Goal: Information Seeking & Learning: Learn about a topic

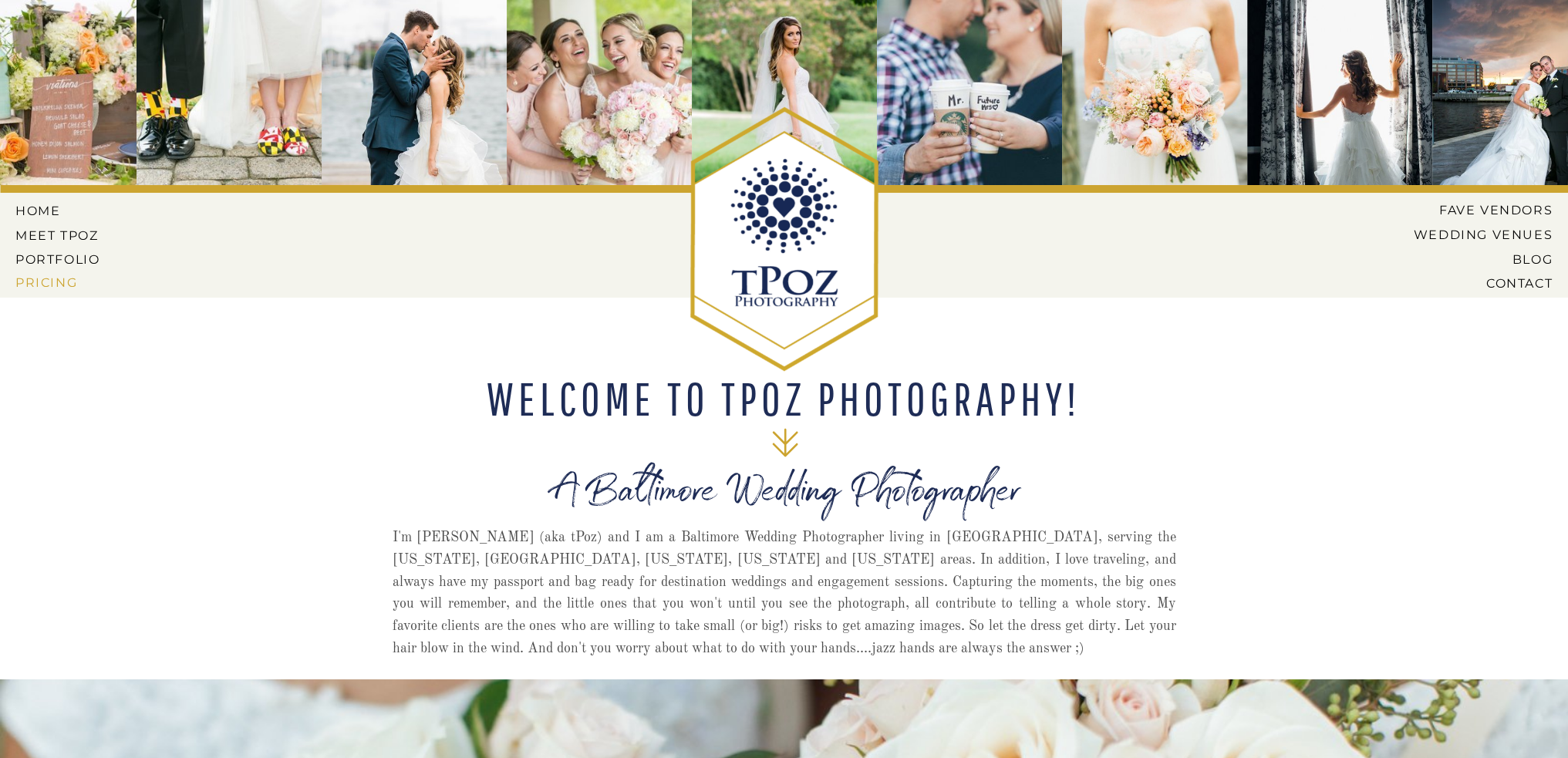
click at [61, 280] on nav "Pricing" at bounding box center [59, 282] width 88 height 13
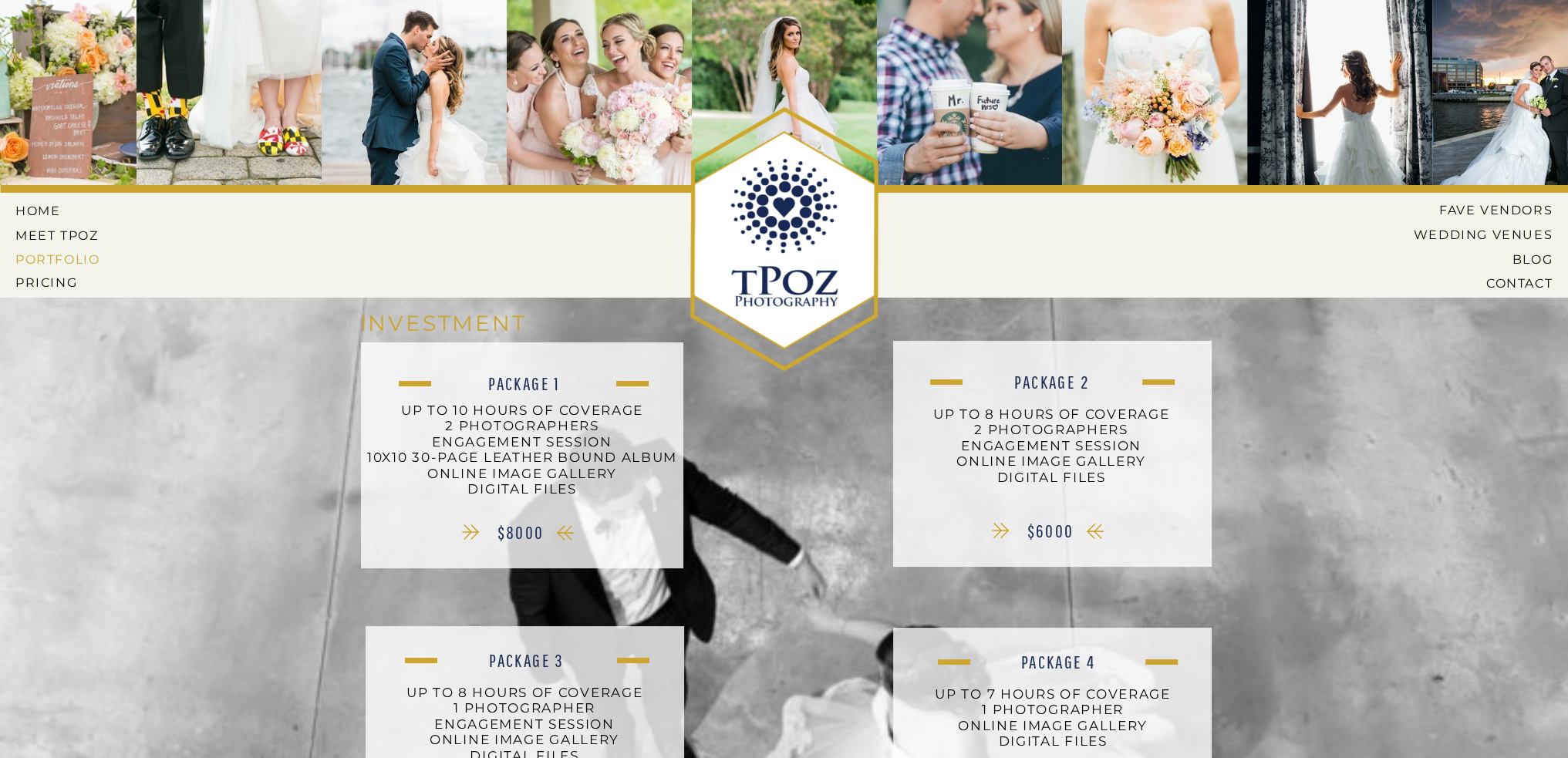
click at [93, 258] on nav "PORTFOLIO" at bounding box center [59, 259] width 88 height 13
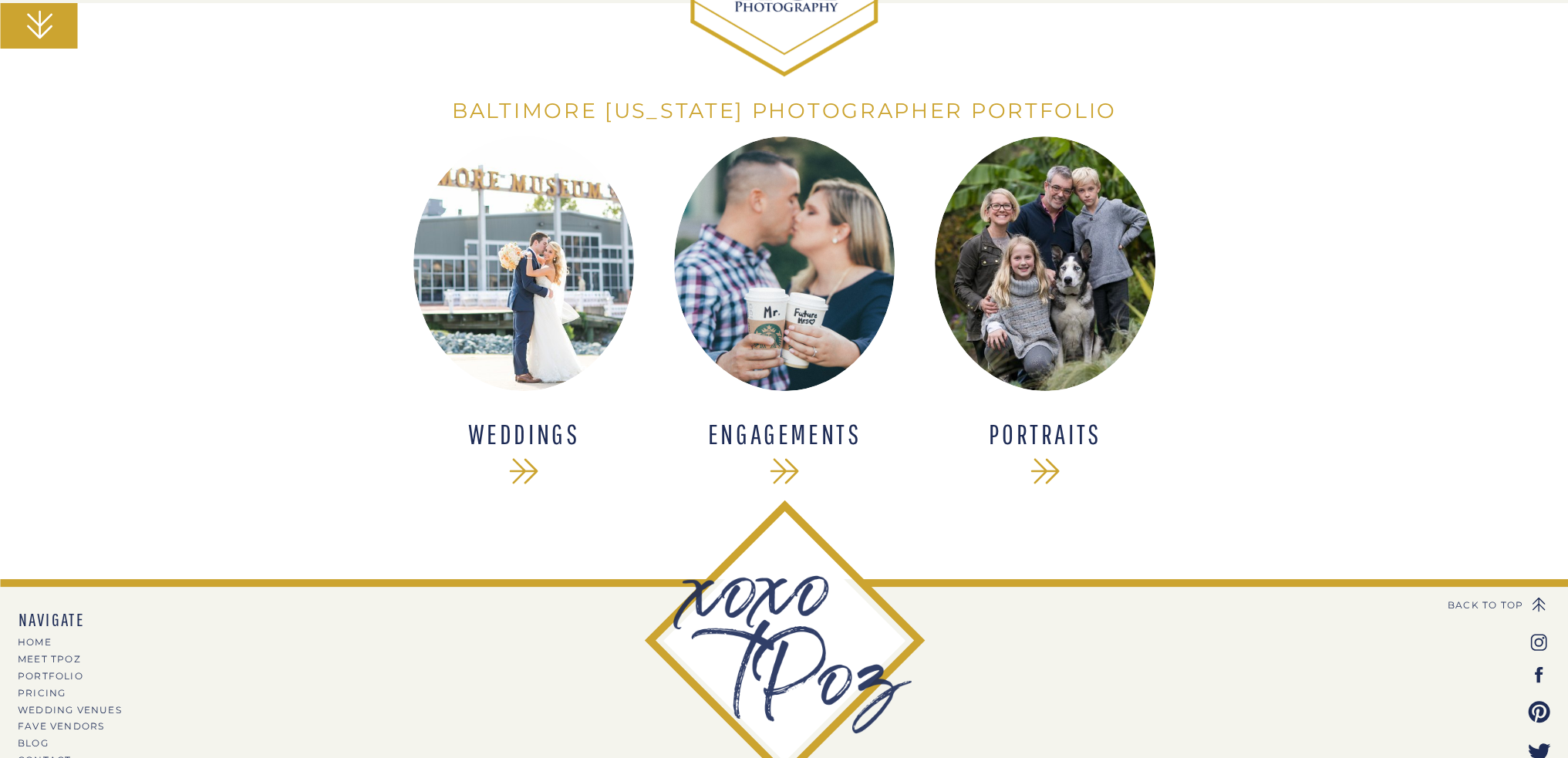
scroll to position [308, 0]
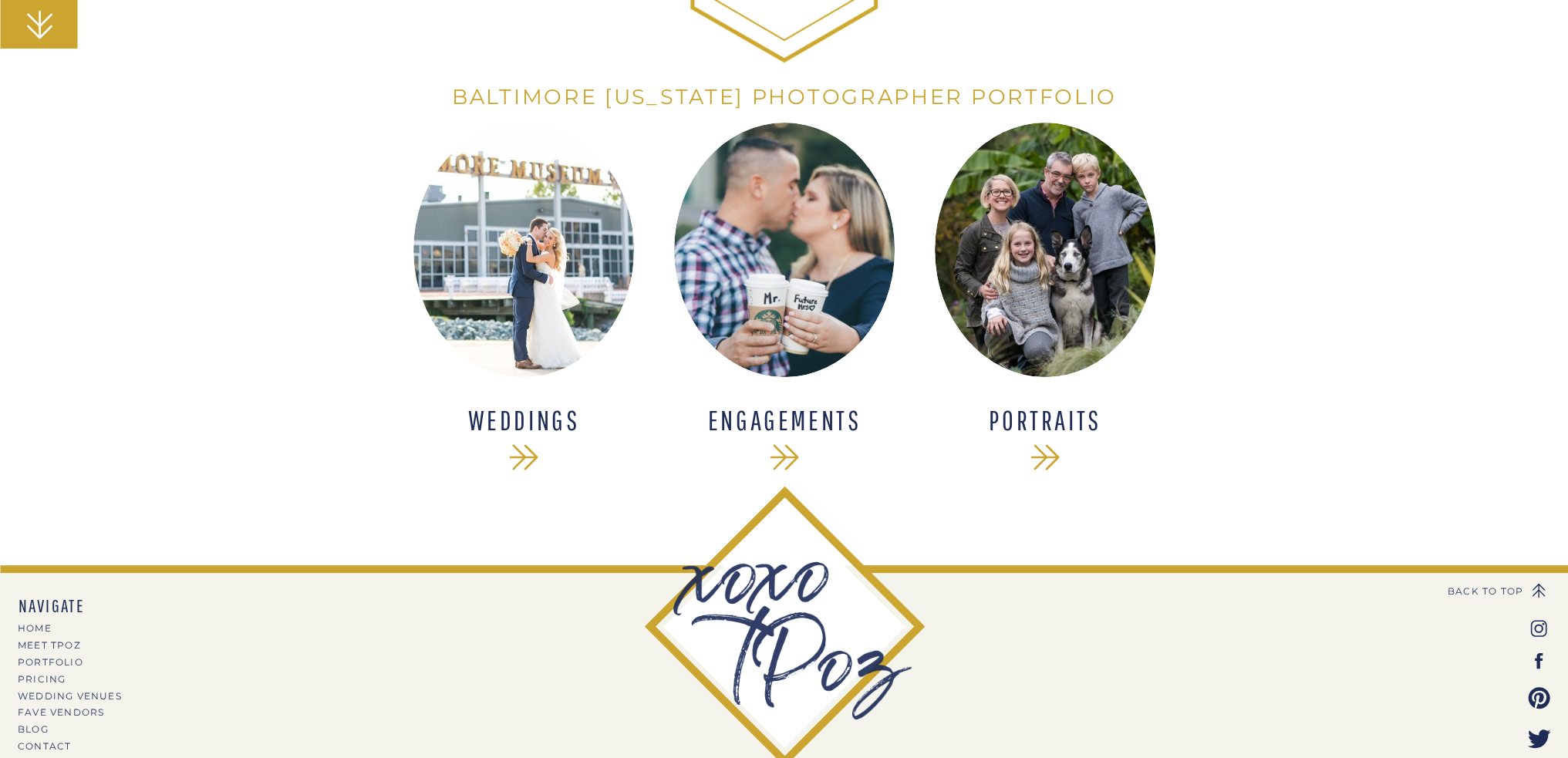
click at [527, 297] on div at bounding box center [524, 250] width 221 height 254
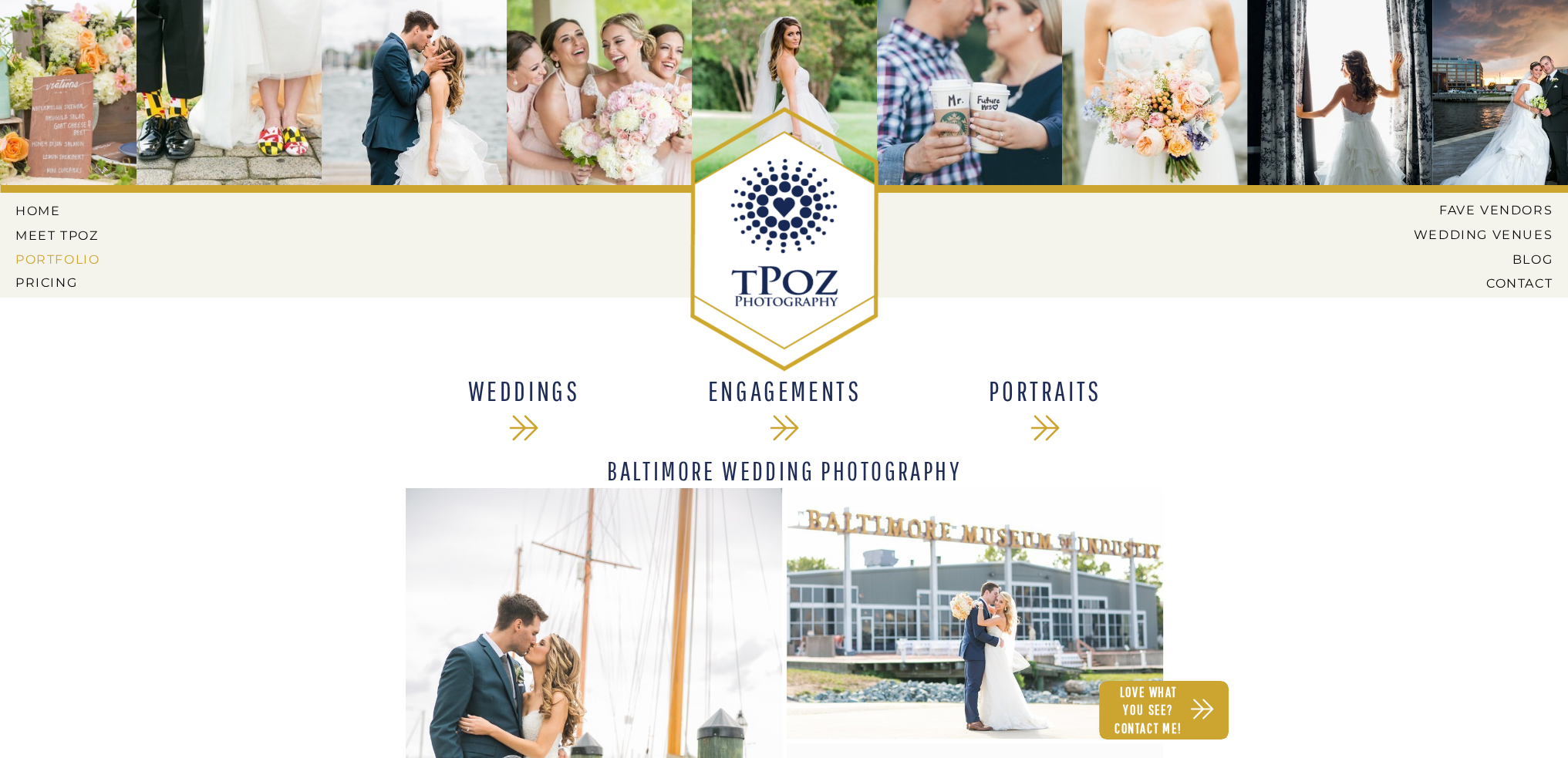
click at [67, 261] on nav "PORTFOLIO" at bounding box center [59, 259] width 88 height 13
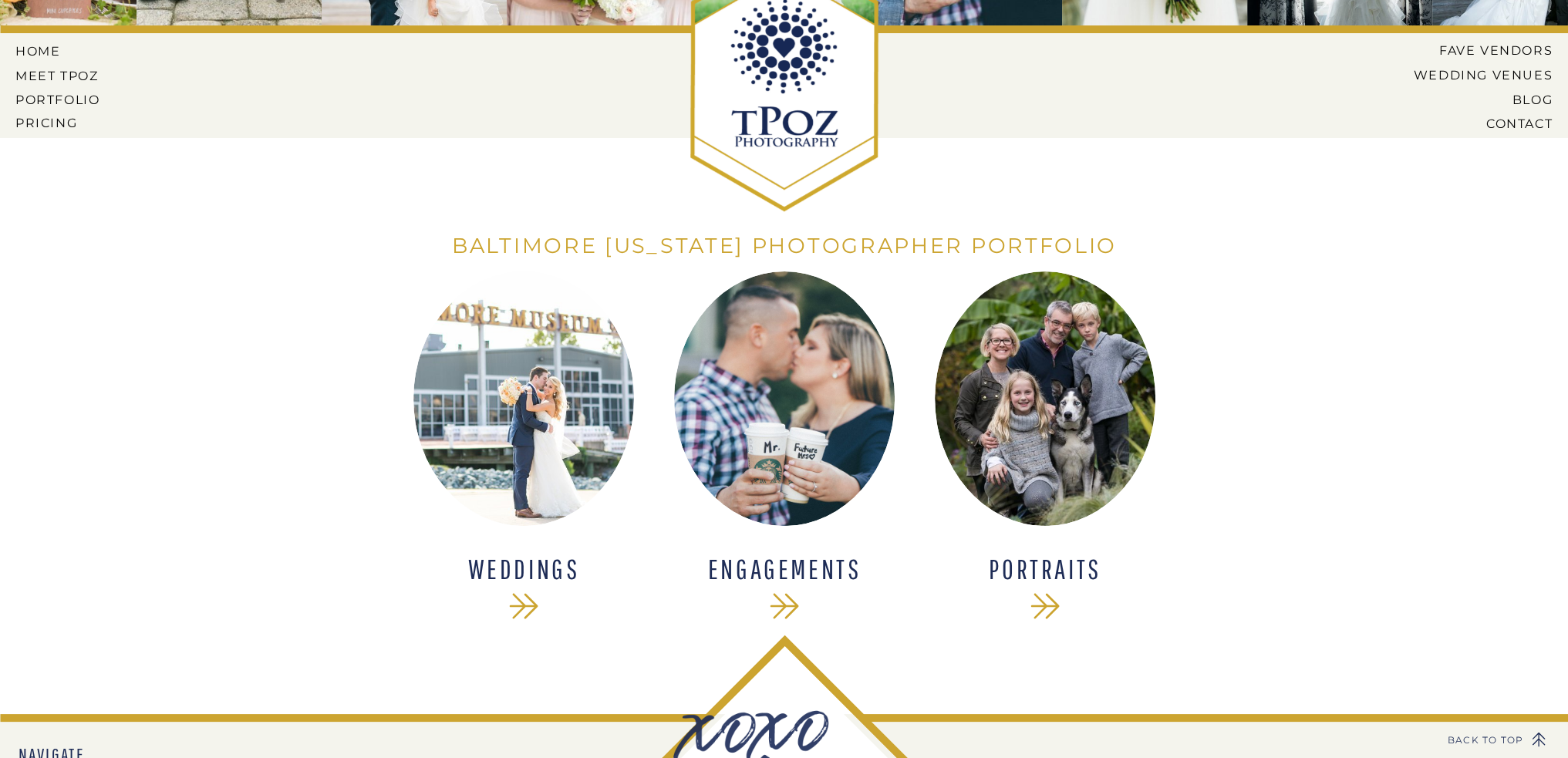
scroll to position [115, 0]
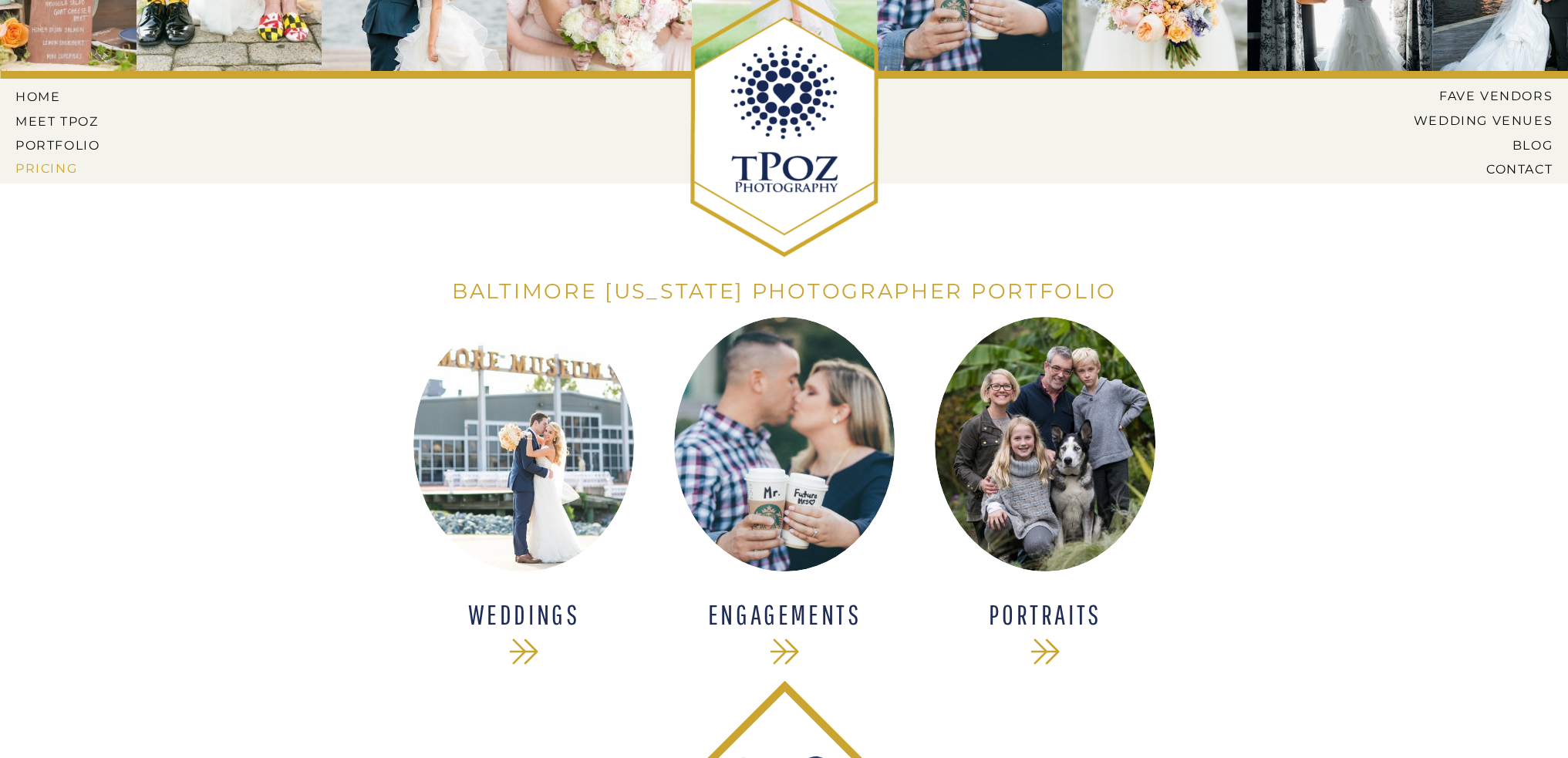
click at [51, 171] on nav "Pricing" at bounding box center [59, 168] width 88 height 13
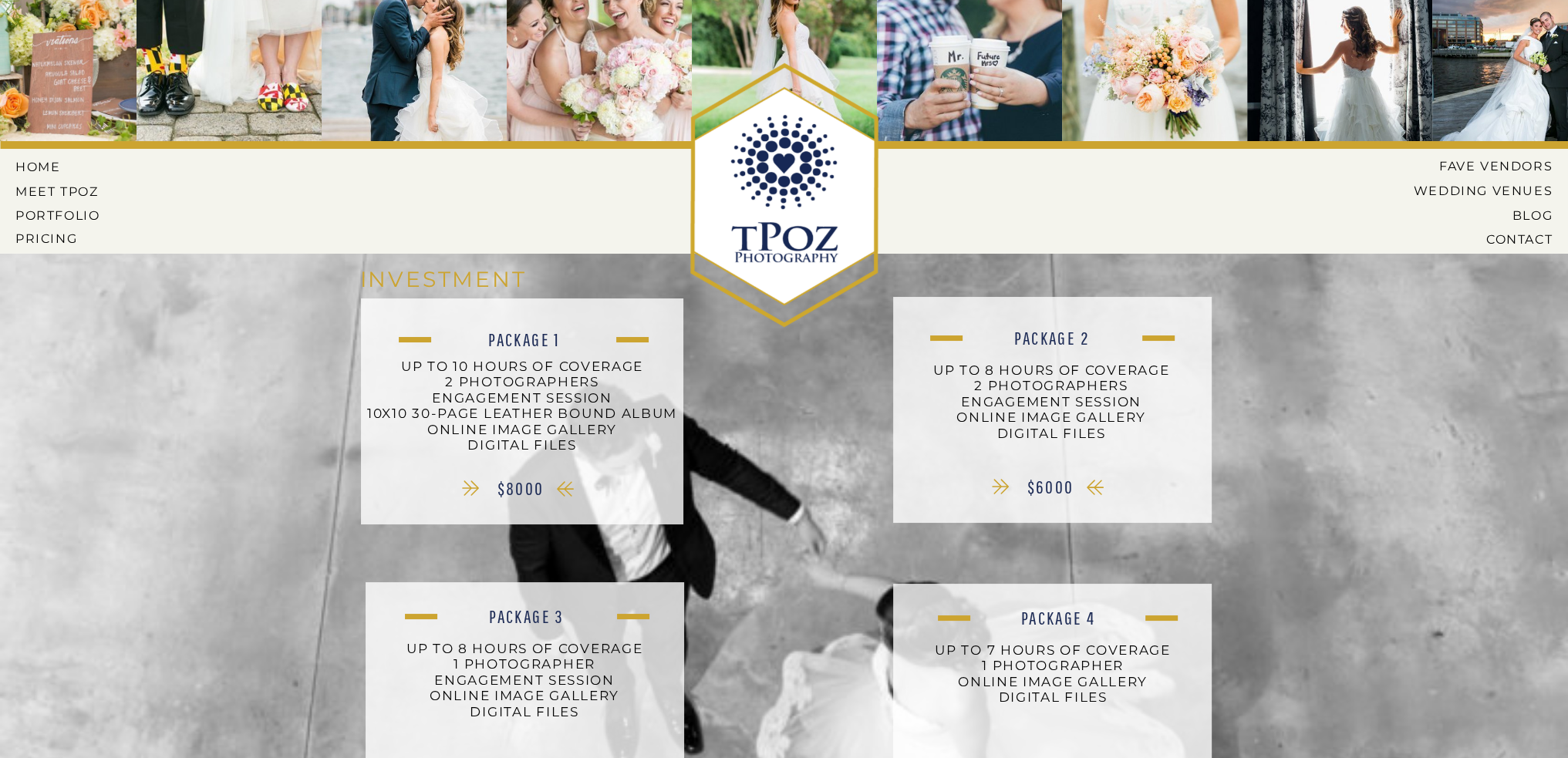
scroll to position [308, 0]
